Goal: Information Seeking & Learning: Find specific fact

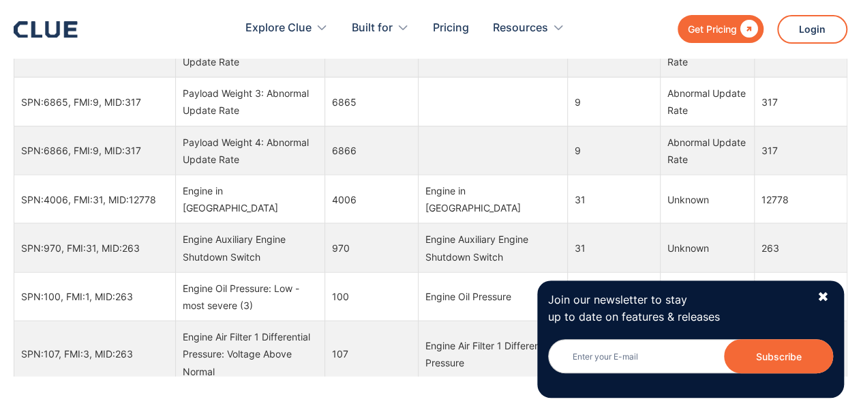
scroll to position [1211, 0]
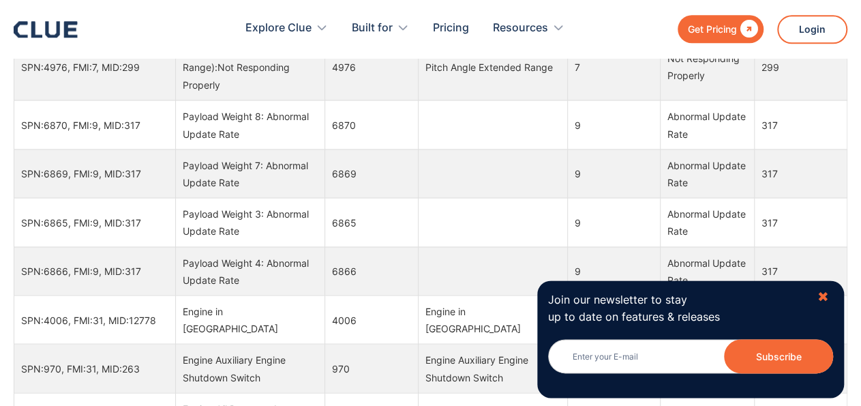
click at [825, 297] on div "✖" at bounding box center [823, 296] width 12 height 17
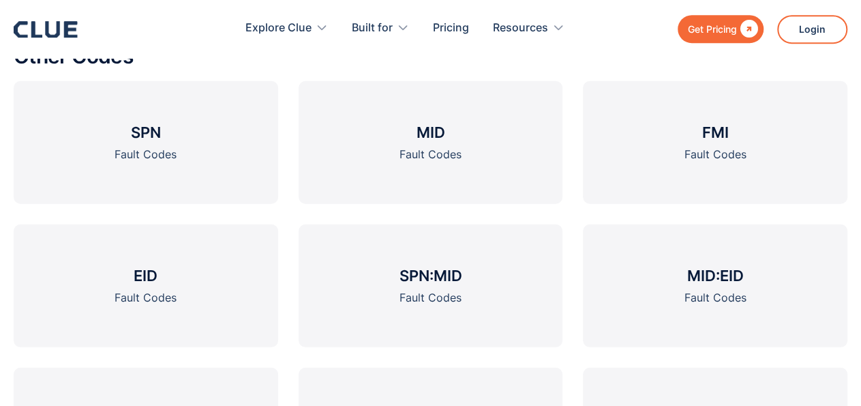
scroll to position [1849, 0]
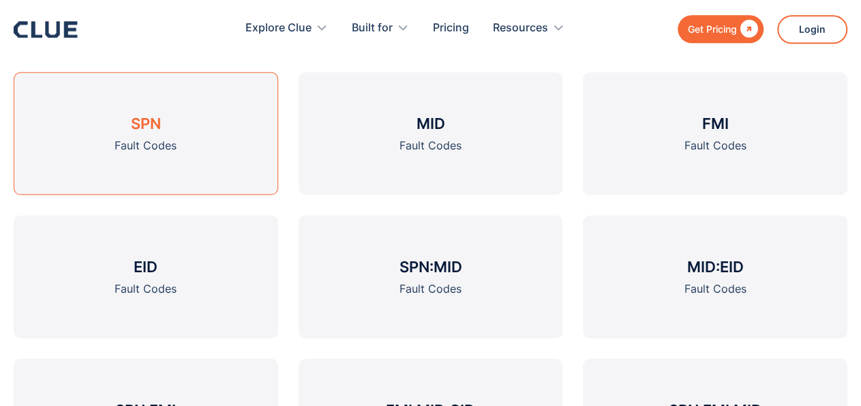
click at [160, 144] on div "Fault Codes" at bounding box center [146, 144] width 62 height 17
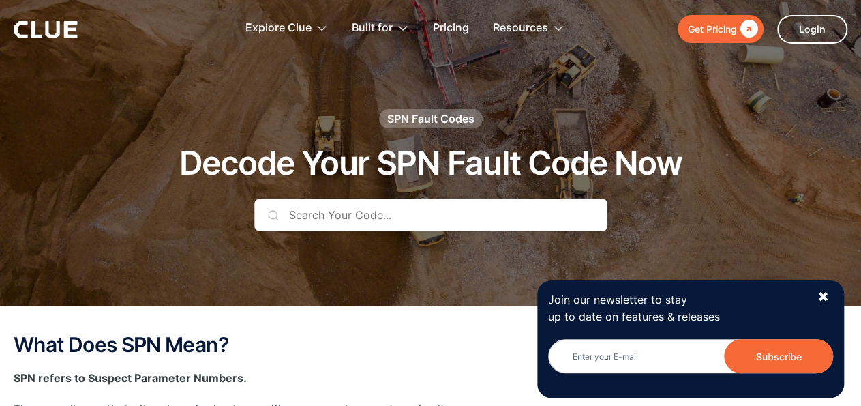
click at [354, 214] on input "text" at bounding box center [430, 214] width 353 height 33
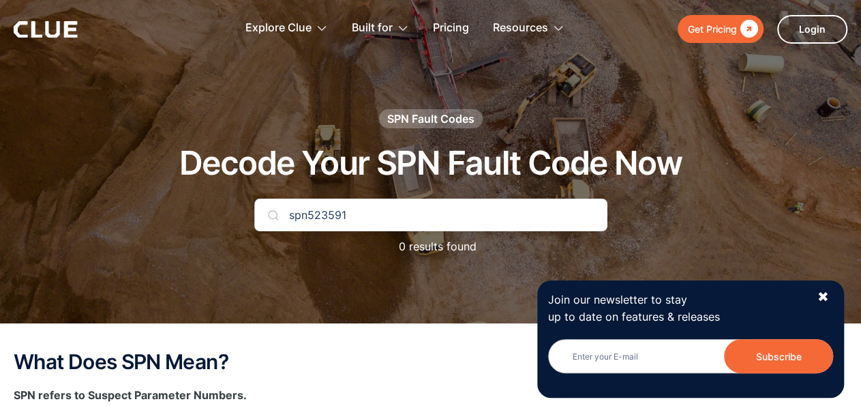
type input "spn523591"
click at [271, 213] on img at bounding box center [273, 214] width 11 height 11
click at [822, 296] on div "✖" at bounding box center [823, 296] width 12 height 17
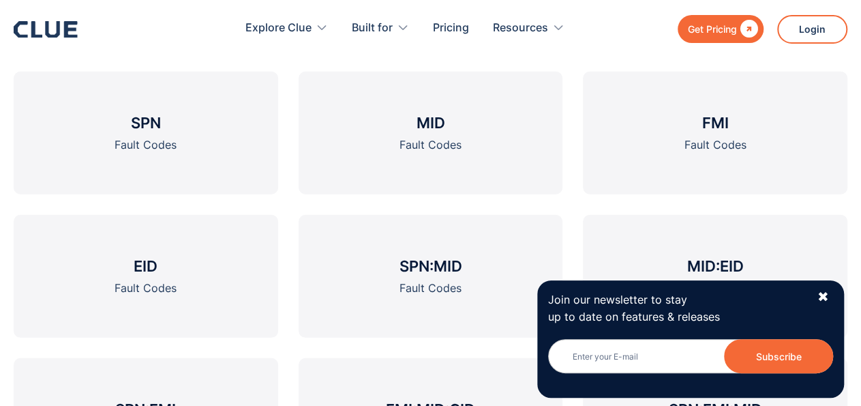
scroll to position [1849, 0]
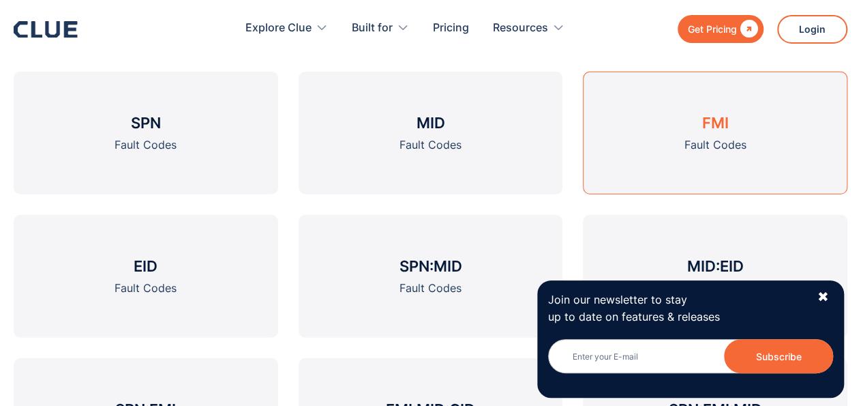
click at [727, 128] on h3 "FMI" at bounding box center [715, 123] width 27 height 20
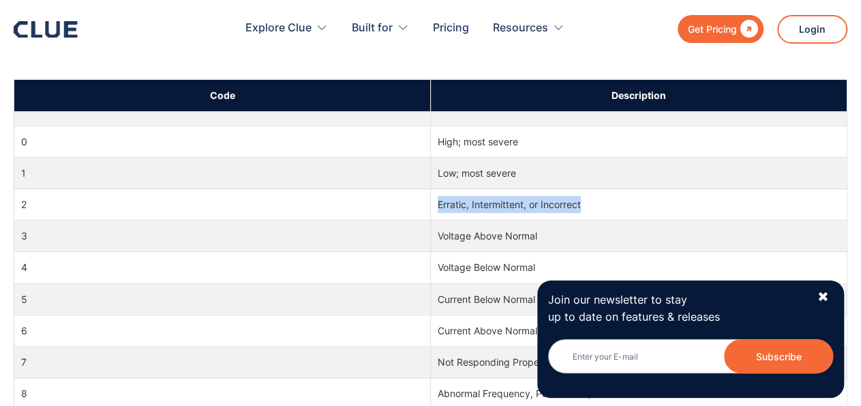
drag, startPoint x: 432, startPoint y: 201, endPoint x: 598, endPoint y: 203, distance: 166.4
click at [598, 203] on td "Erratic, Intermittent, or Incorrect" at bounding box center [639, 204] width 417 height 31
copy td "Erratic, Intermittent, or Incorrect"
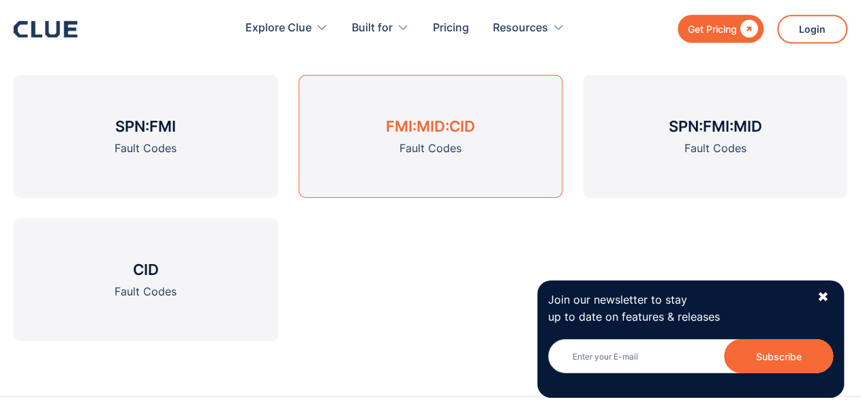
scroll to position [2133, 0]
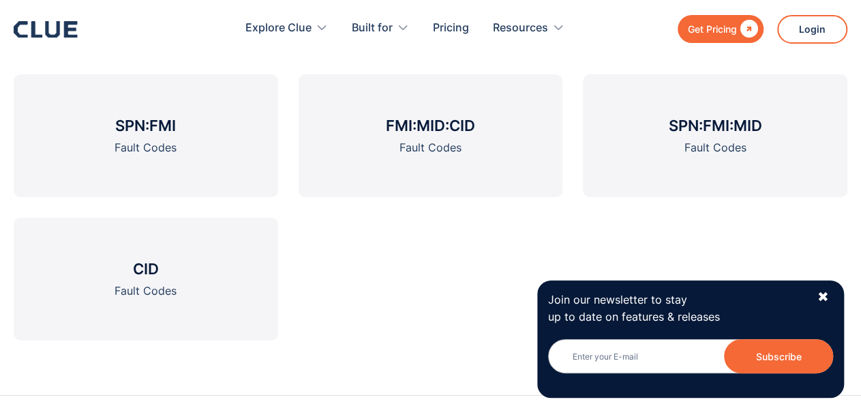
click at [831, 301] on div "Join our newsletter to stay up to date on features & releases Newsletter Subscr…" at bounding box center [690, 338] width 307 height 117
click at [819, 295] on div "✖" at bounding box center [823, 296] width 12 height 17
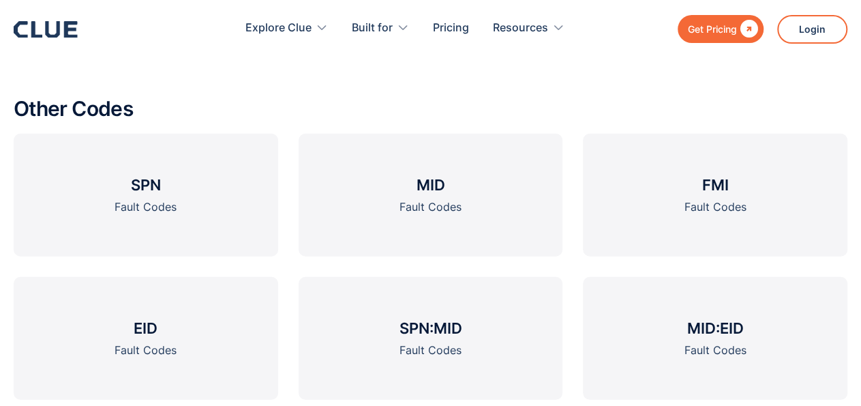
scroll to position [1778, 0]
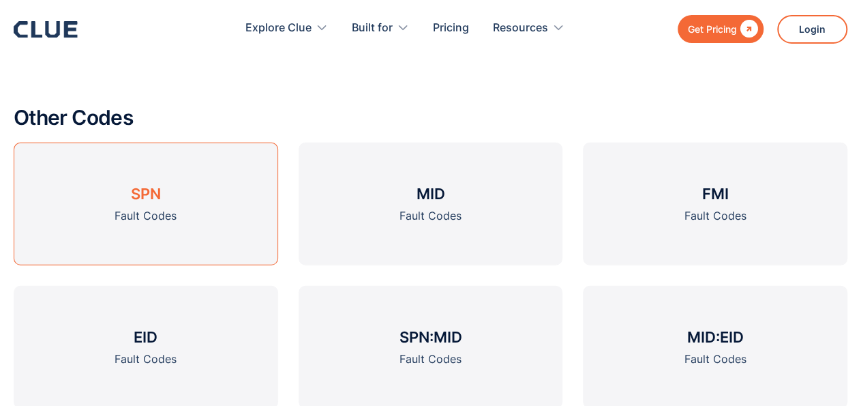
click at [147, 197] on h3 "SPN" at bounding box center [146, 193] width 30 height 20
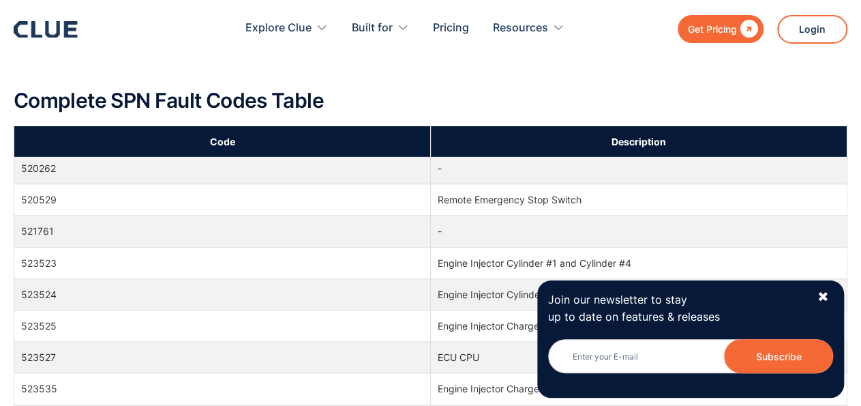
scroll to position [121077, 0]
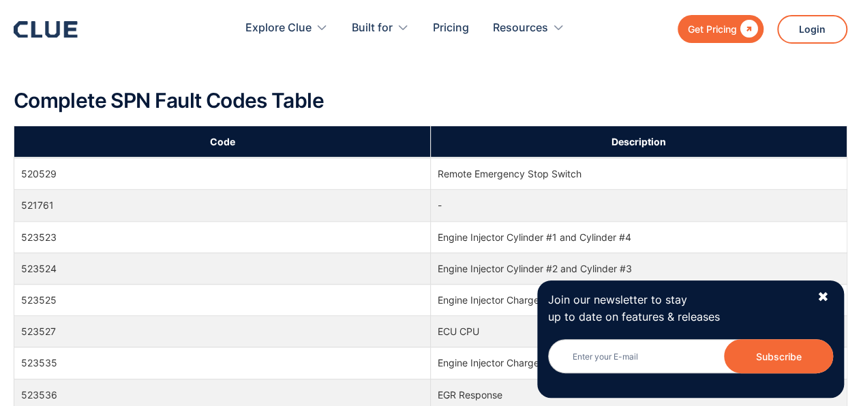
drag, startPoint x: 434, startPoint y: 260, endPoint x: 516, endPoint y: 258, distance: 81.9
copy td "CAN Data Link"
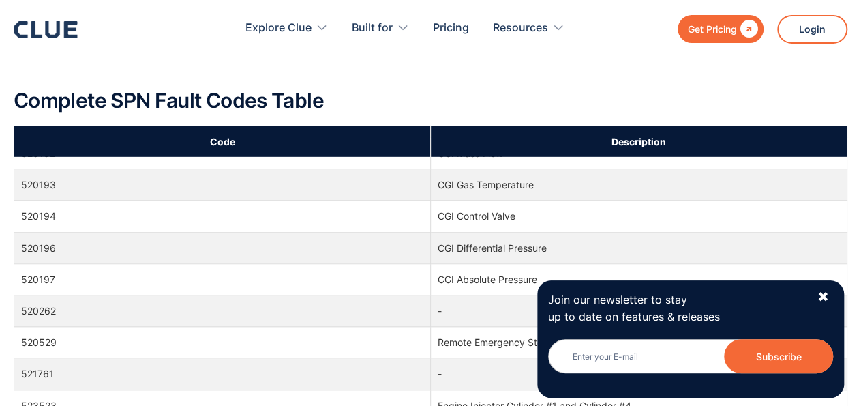
scroll to position [120807, 0]
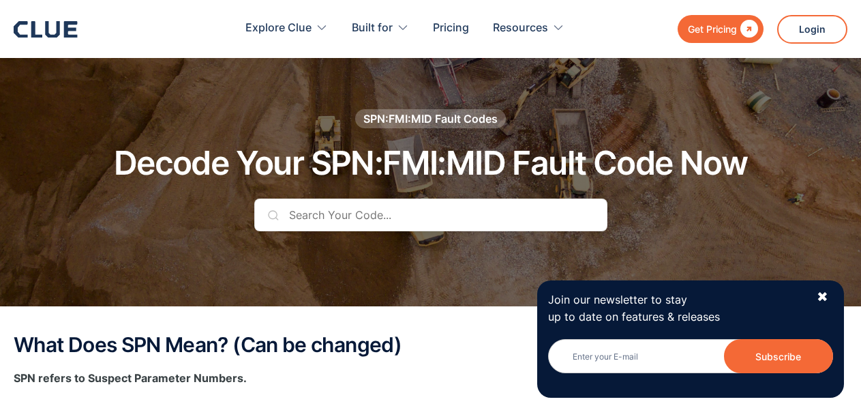
scroll to position [1778, 0]
